Goal: Information Seeking & Learning: Learn about a topic

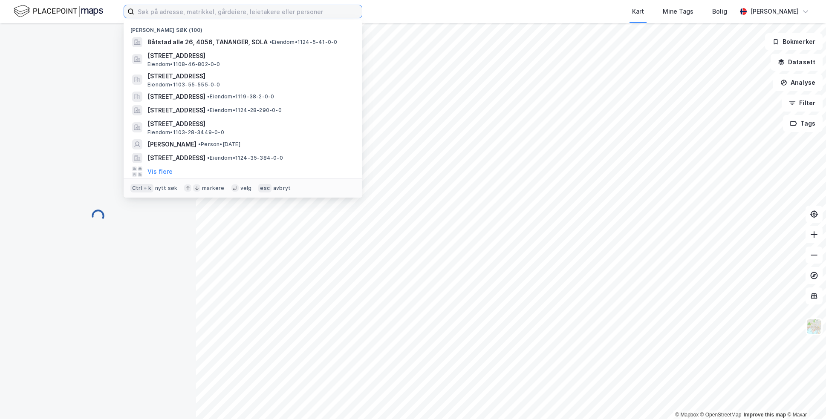
click at [183, 15] on input at bounding box center [247, 11] width 227 height 13
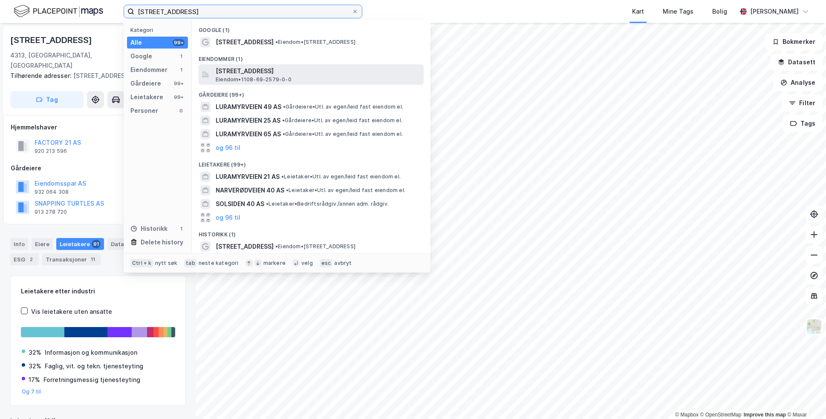
type input "[STREET_ADDRESS]"
click at [288, 71] on span "[STREET_ADDRESS]" at bounding box center [318, 71] width 204 height 10
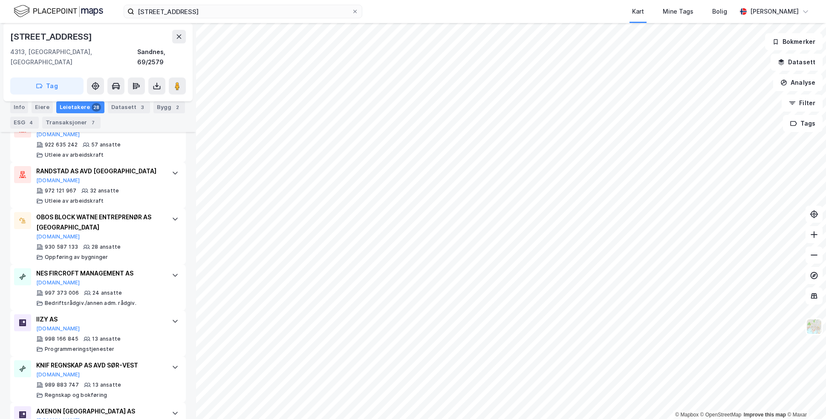
scroll to position [475, 0]
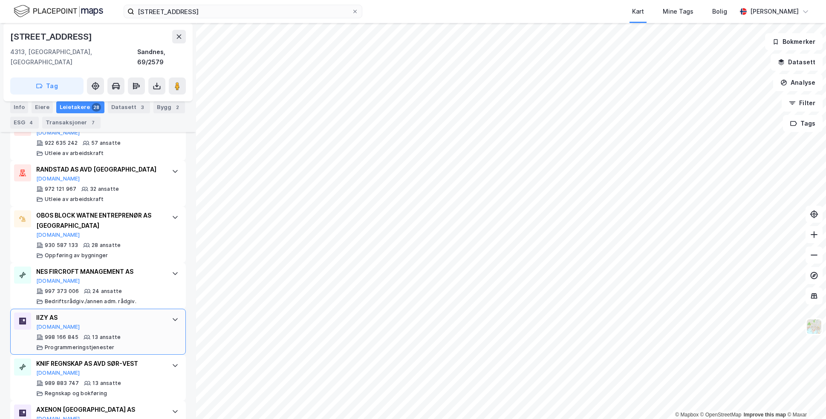
click at [135, 313] on div "IIZY AS [DOMAIN_NAME]" at bounding box center [99, 322] width 127 height 18
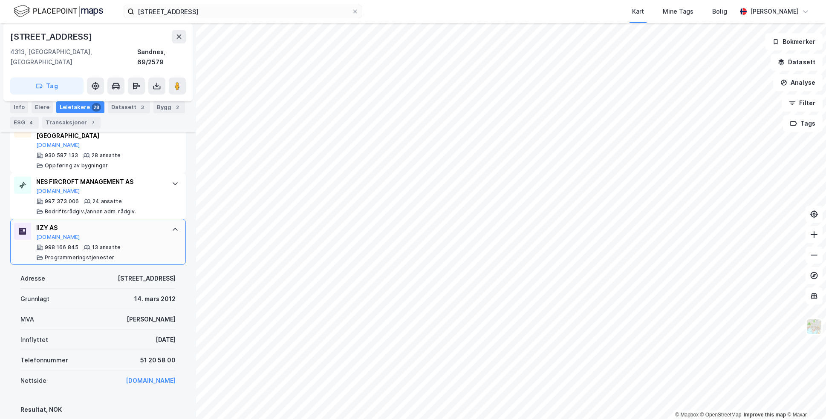
scroll to position [628, 0]
